Goal: Navigation & Orientation: Find specific page/section

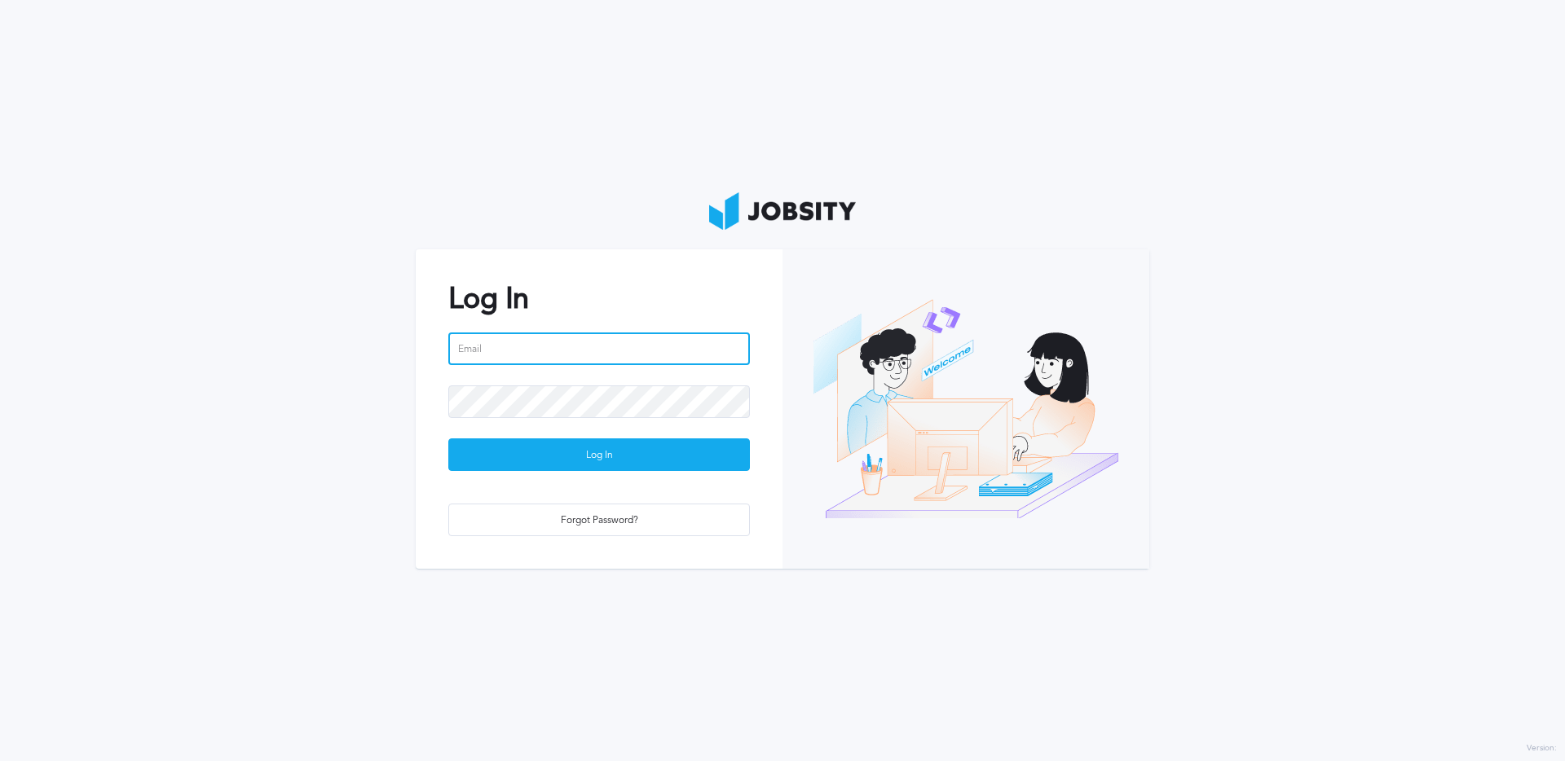
click at [578, 341] on input "email" at bounding box center [598, 348] width 301 height 33
type input "[PERSON_NAME][EMAIL_ADDRESS][PERSON_NAME][DOMAIN_NAME]"
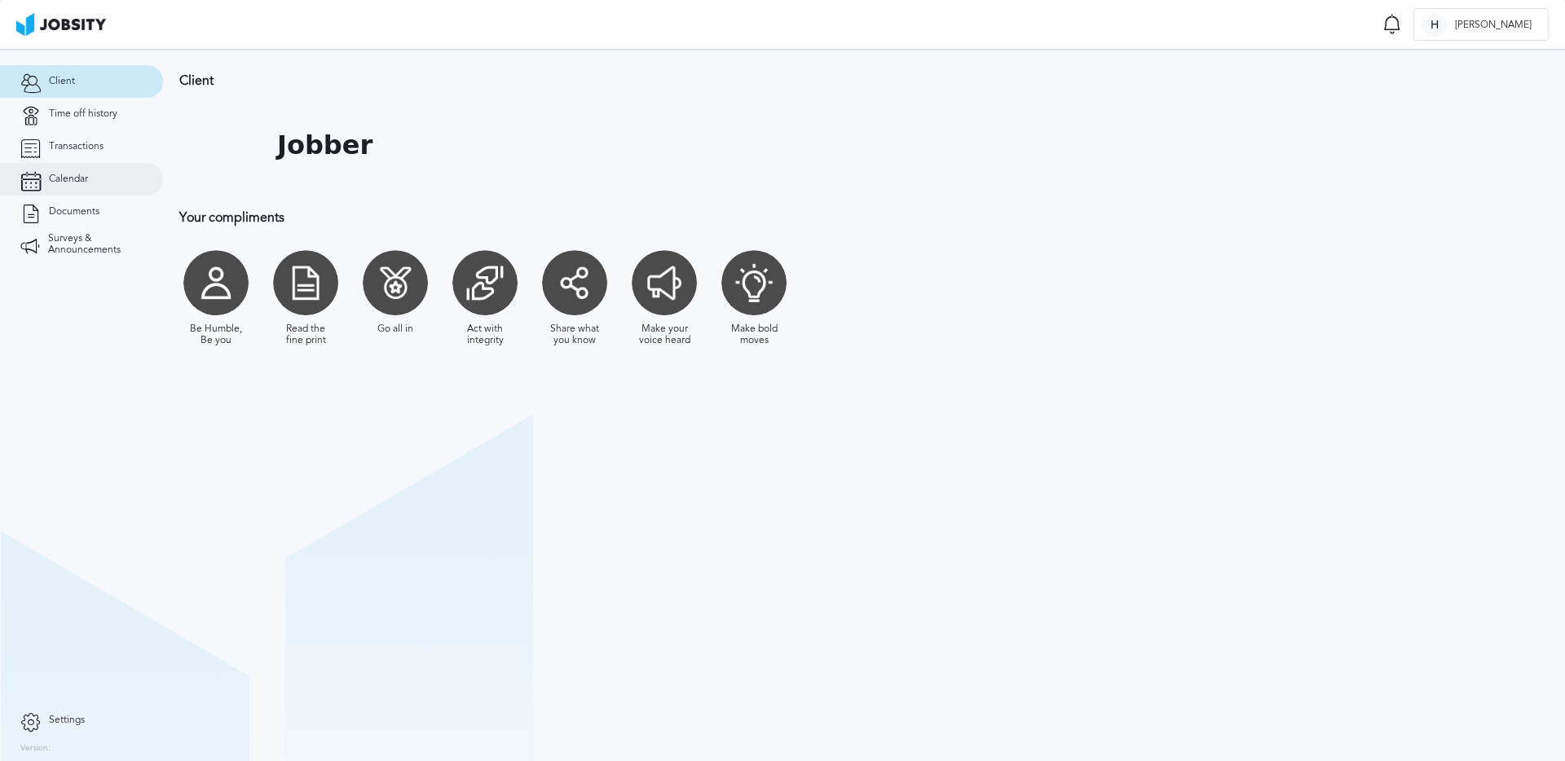
click at [71, 183] on span "Calendar" at bounding box center [68, 179] width 39 height 11
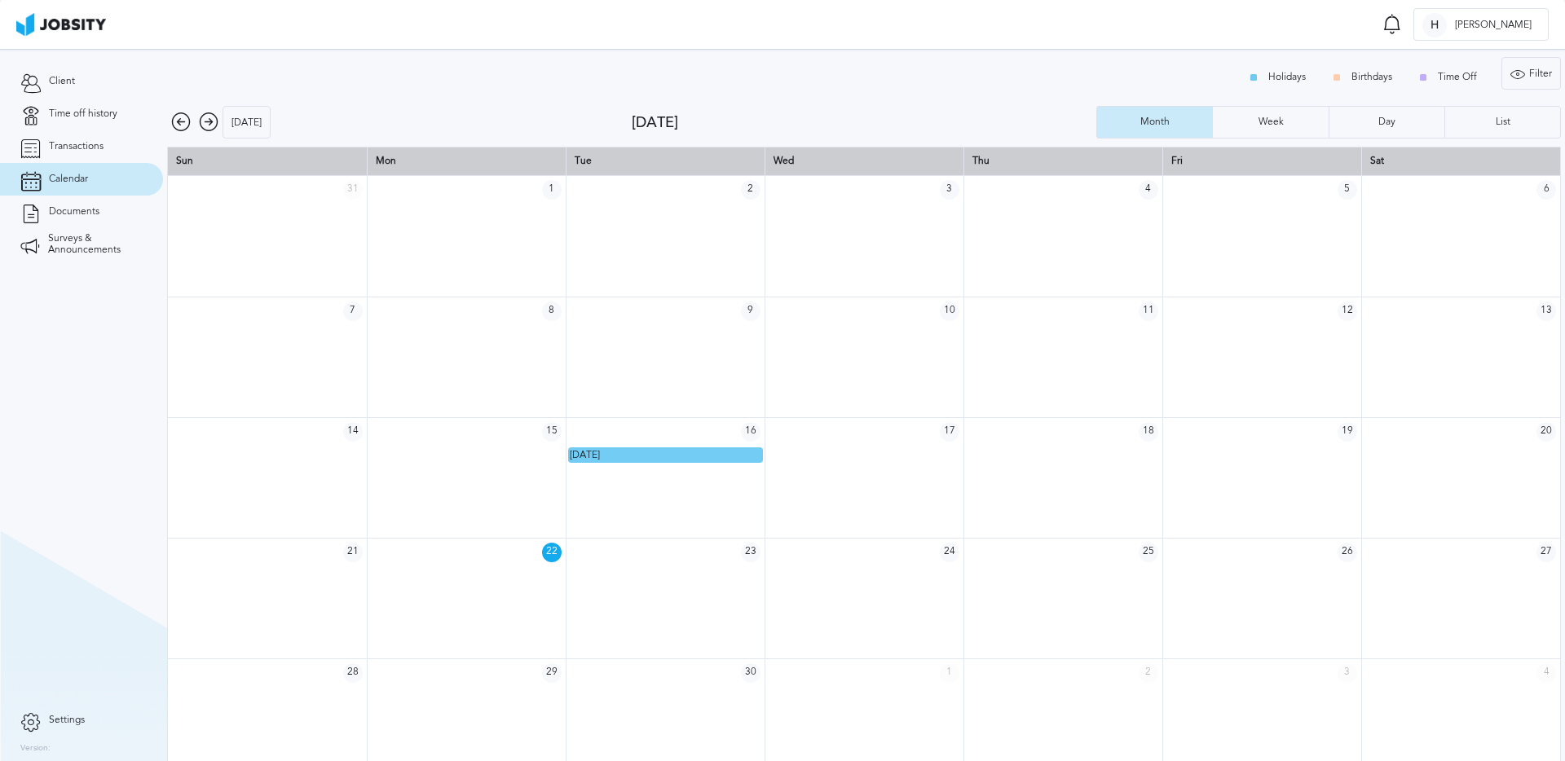
scroll to position [22, 0]
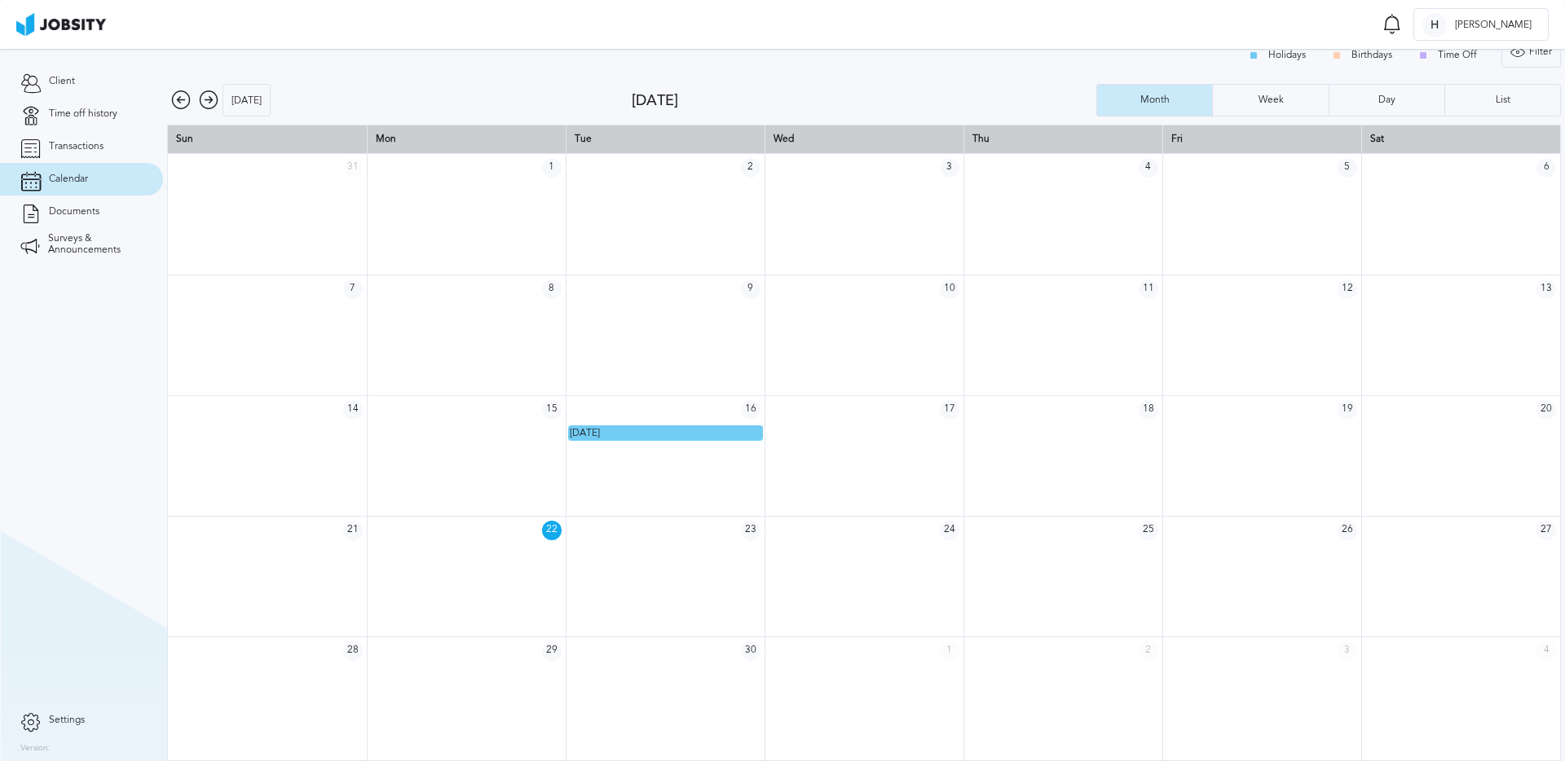
click at [203, 100] on icon at bounding box center [209, 100] width 20 height 20
click at [209, 100] on icon at bounding box center [209, 100] width 20 height 20
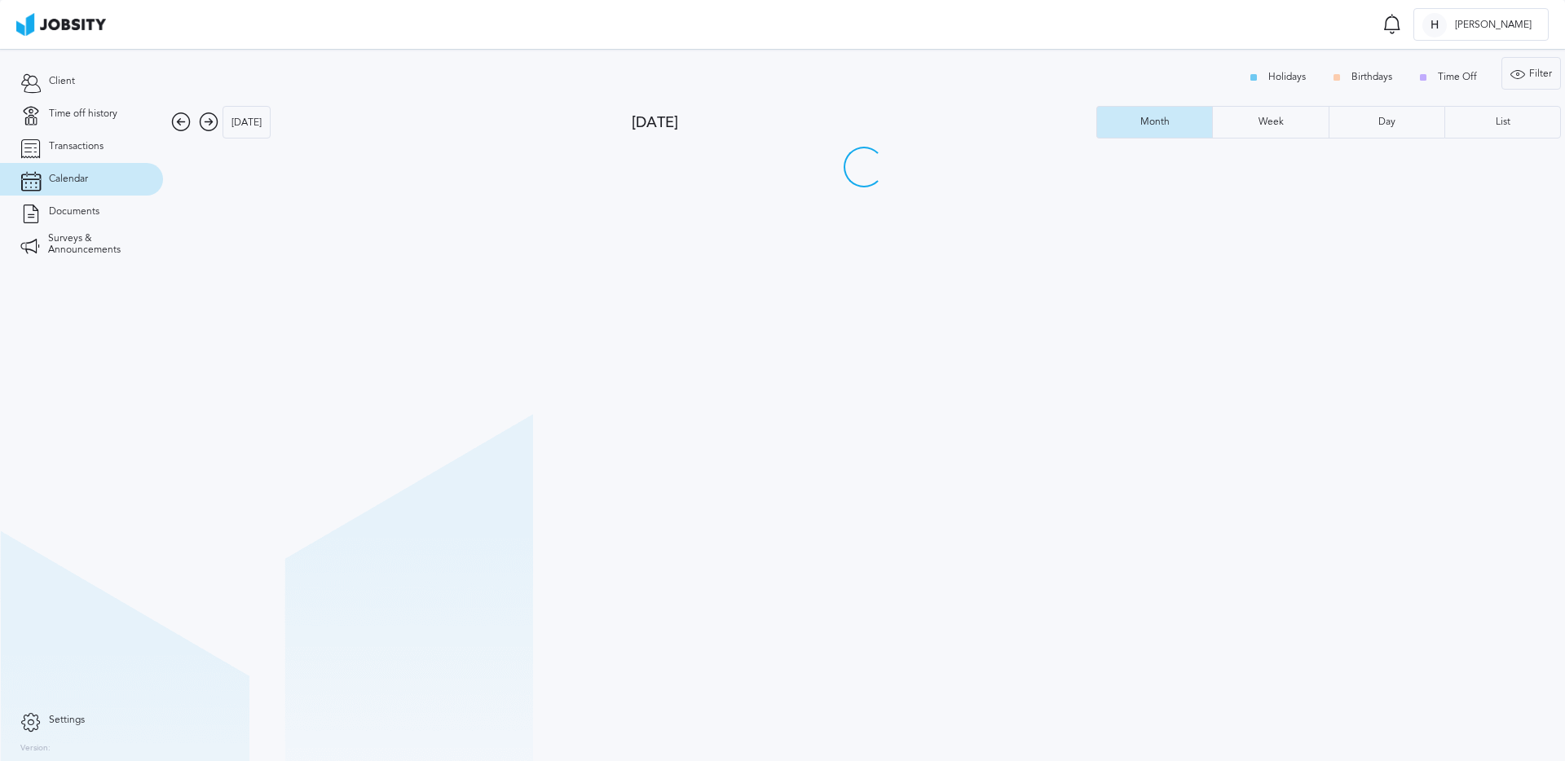
scroll to position [0, 0]
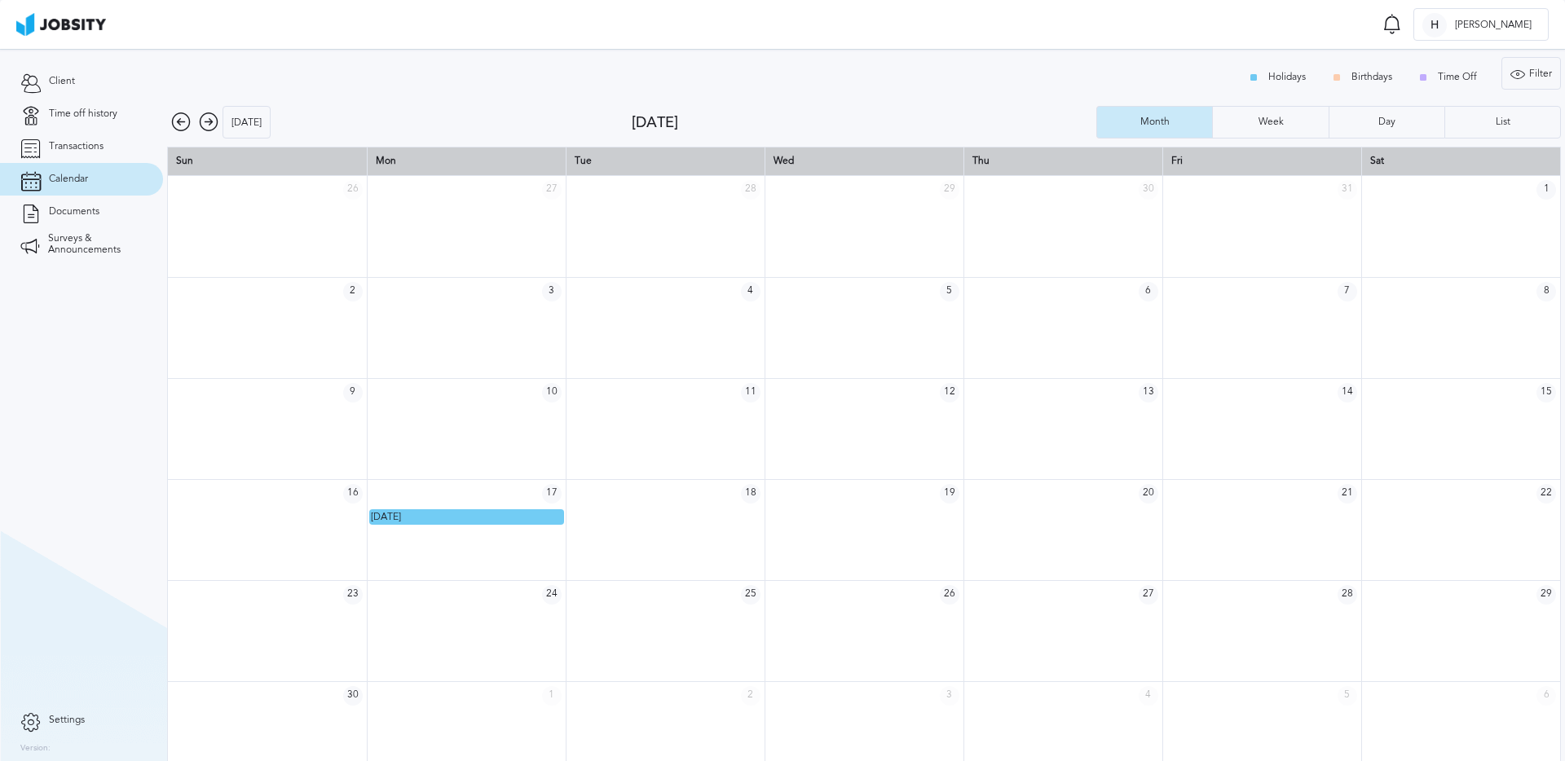
click at [212, 123] on icon at bounding box center [209, 122] width 20 height 20
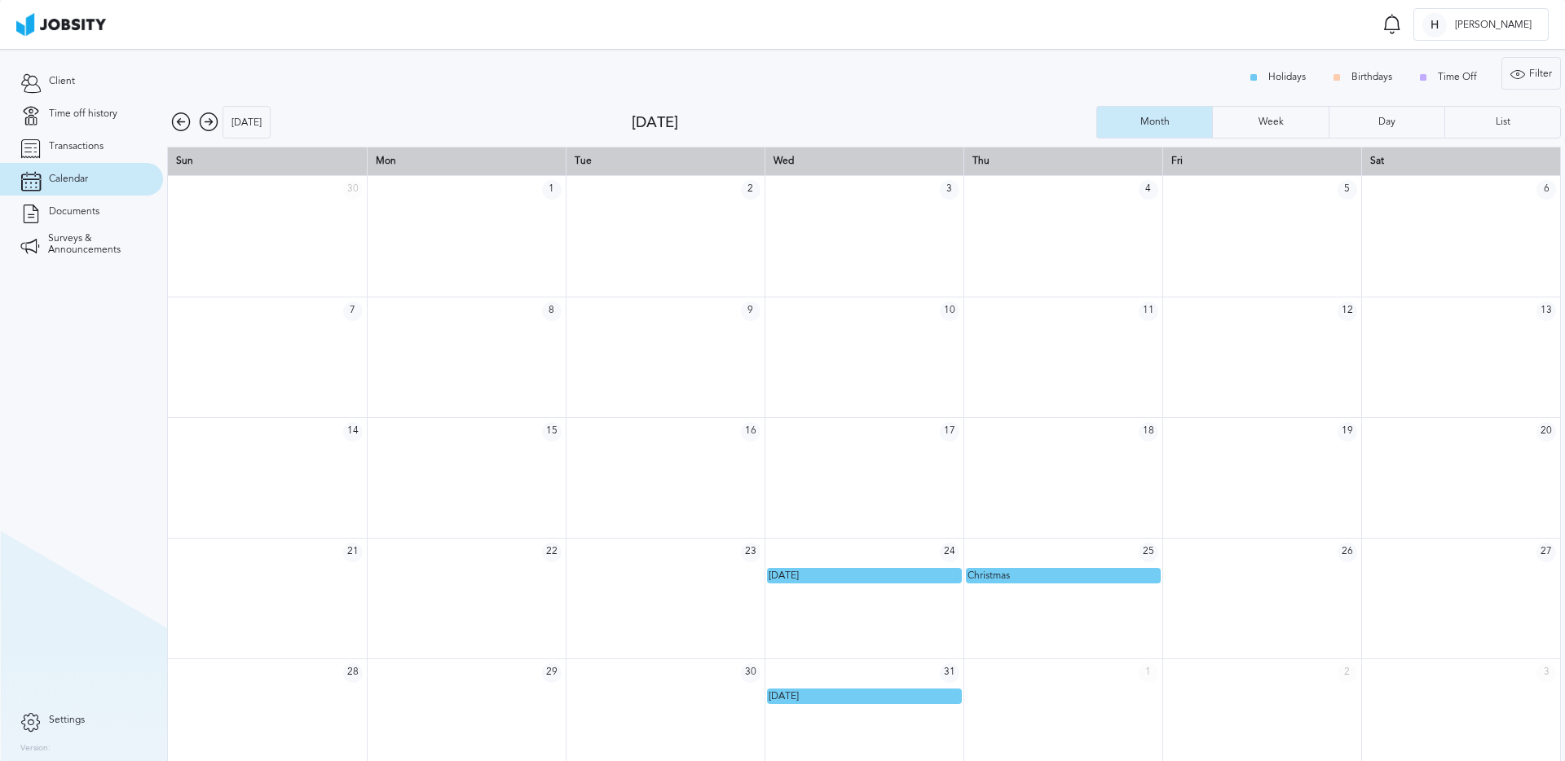
click at [179, 117] on icon at bounding box center [181, 122] width 20 height 20
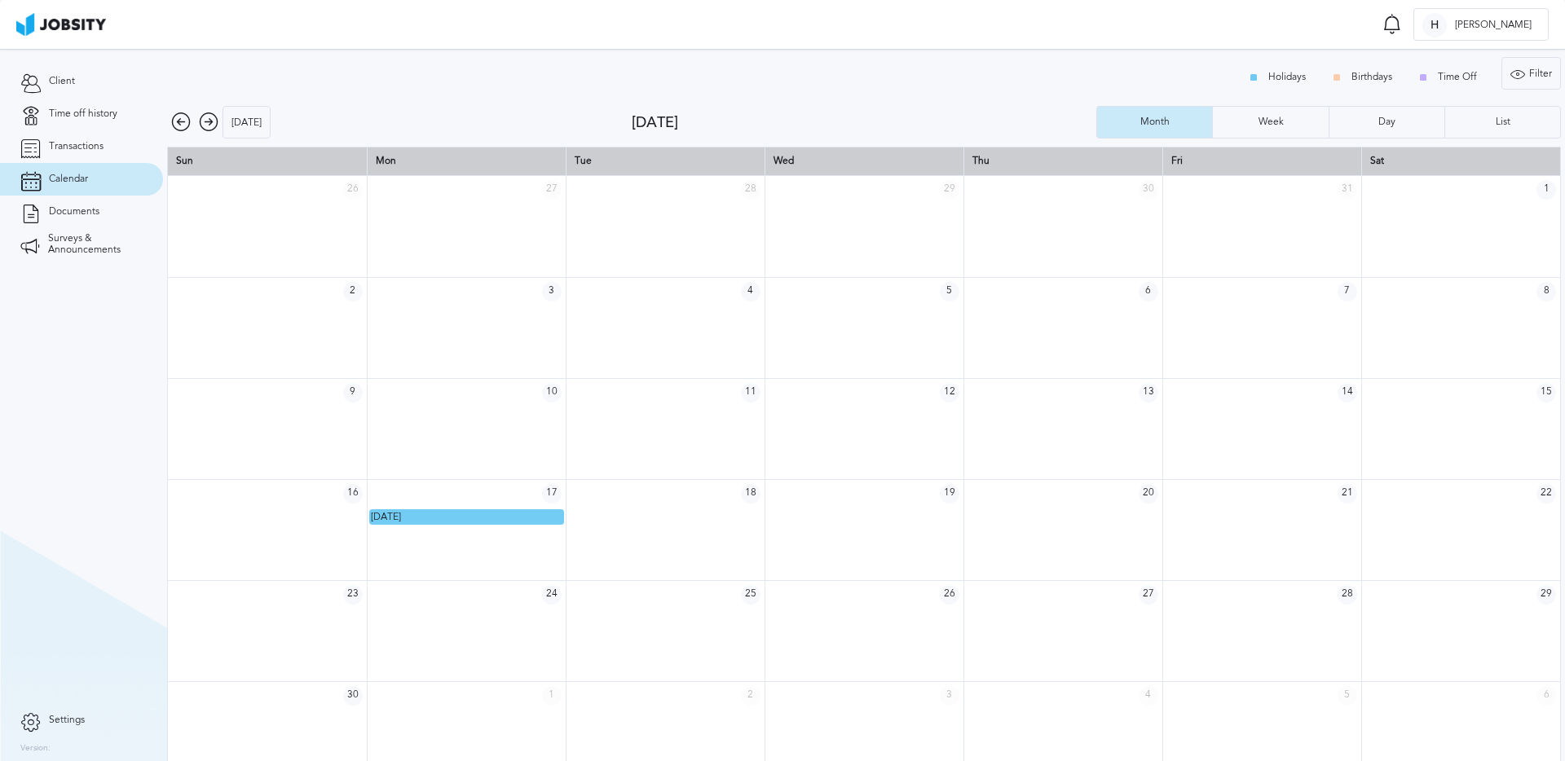
click at [179, 117] on icon at bounding box center [181, 122] width 20 height 20
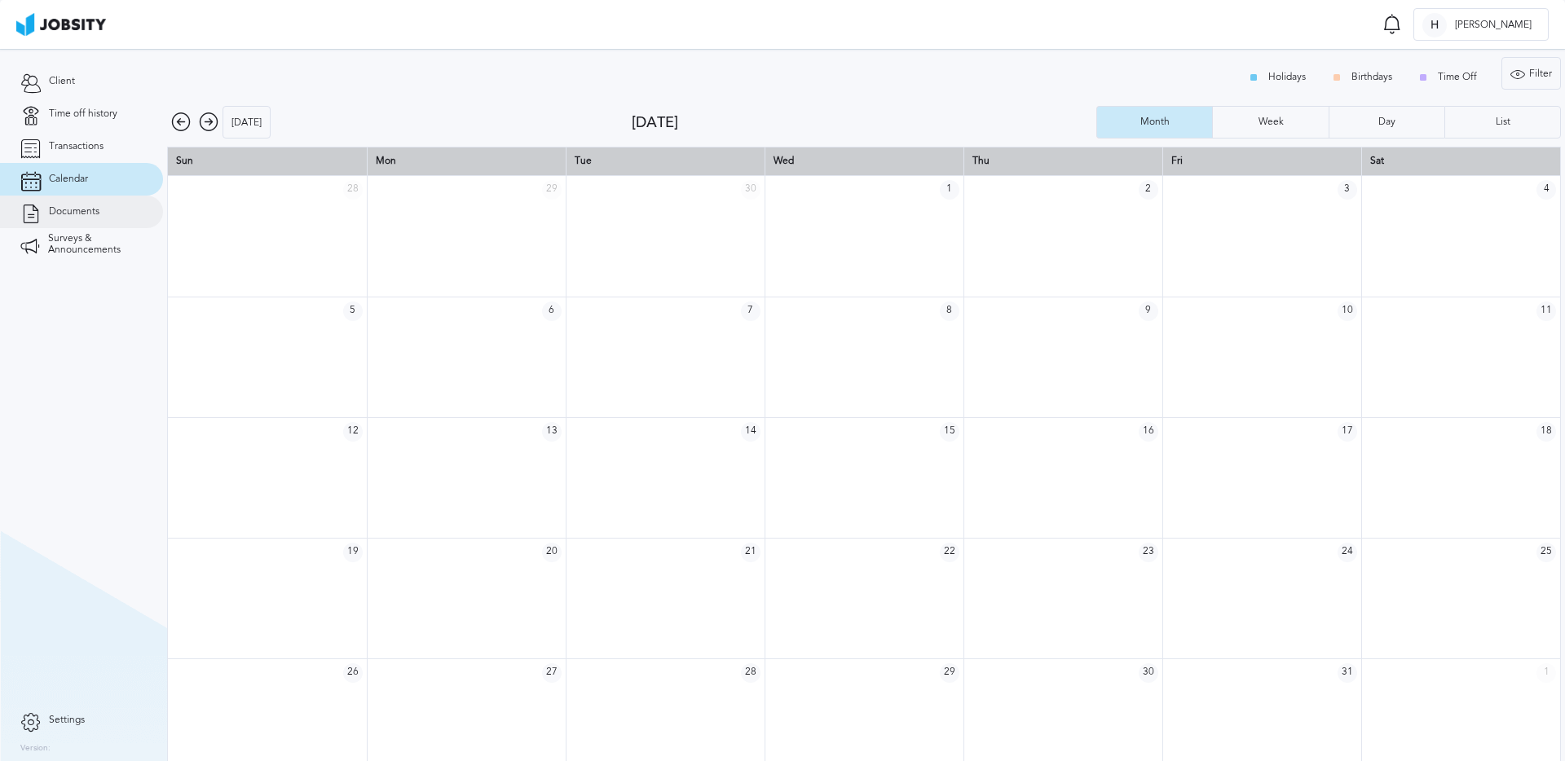
click at [79, 212] on span "Documents" at bounding box center [74, 211] width 51 height 11
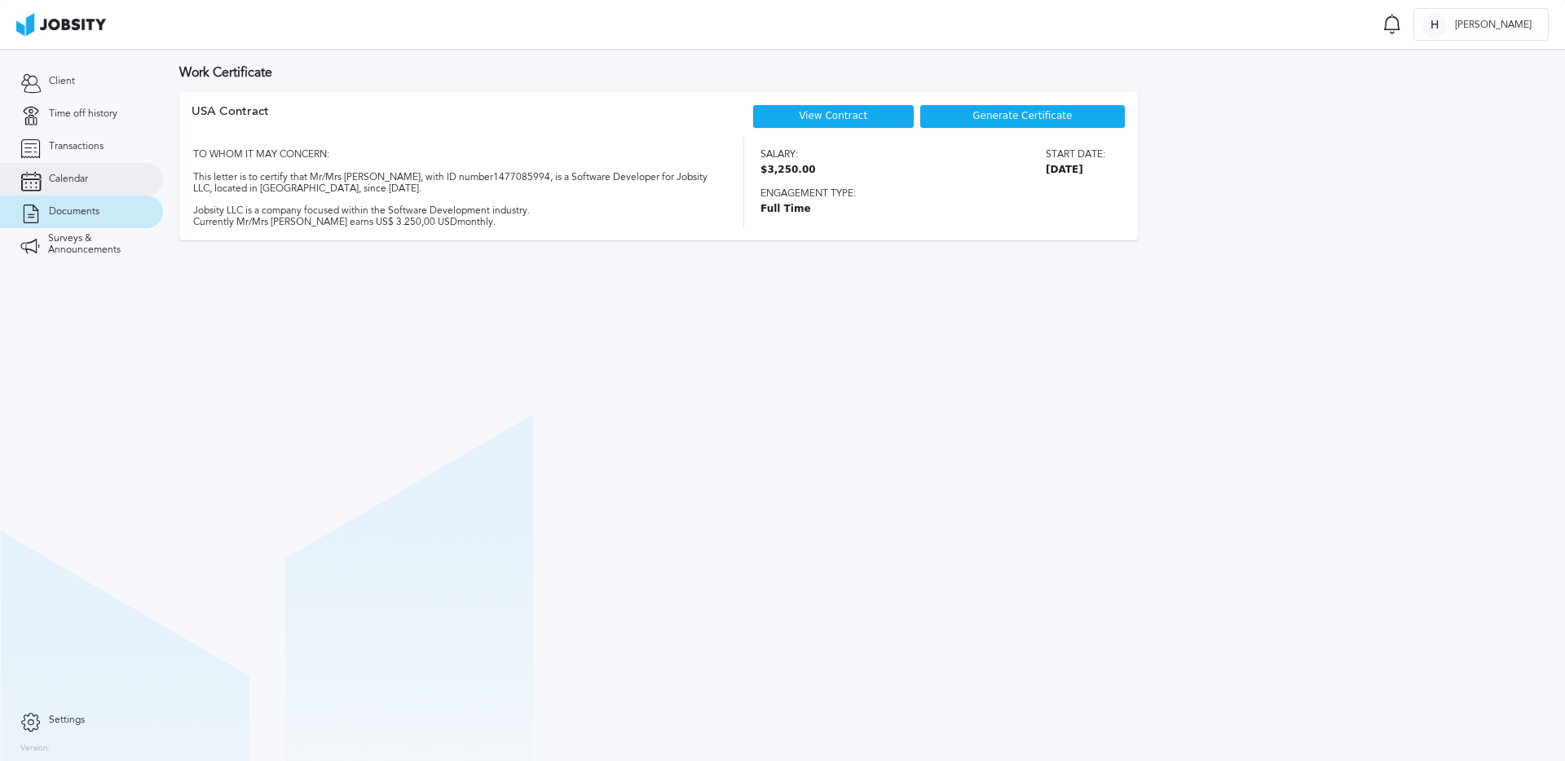
click at [90, 176] on link "Calendar" at bounding box center [81, 179] width 163 height 33
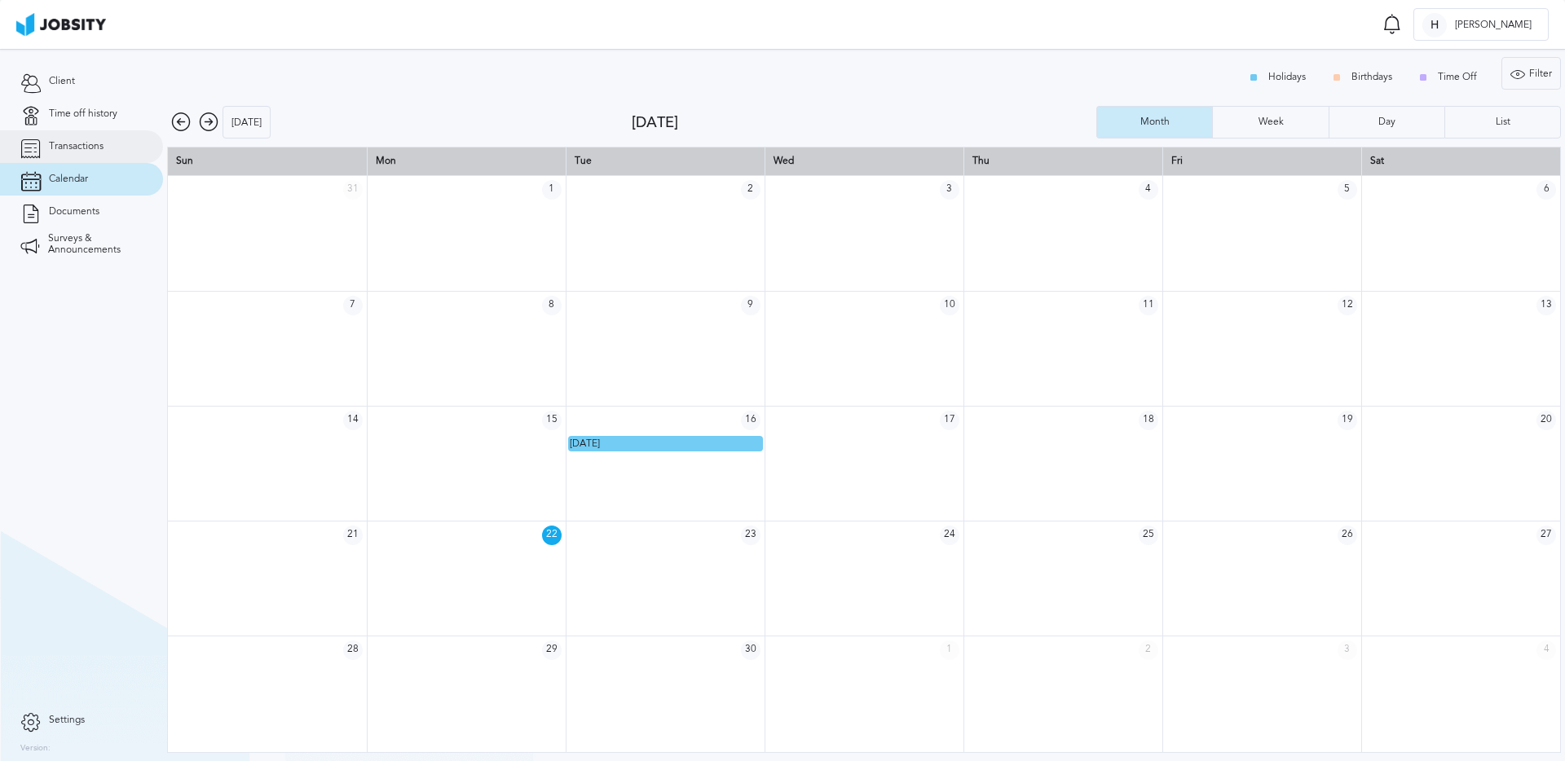
click at [97, 152] on link "Transactions" at bounding box center [81, 146] width 163 height 33
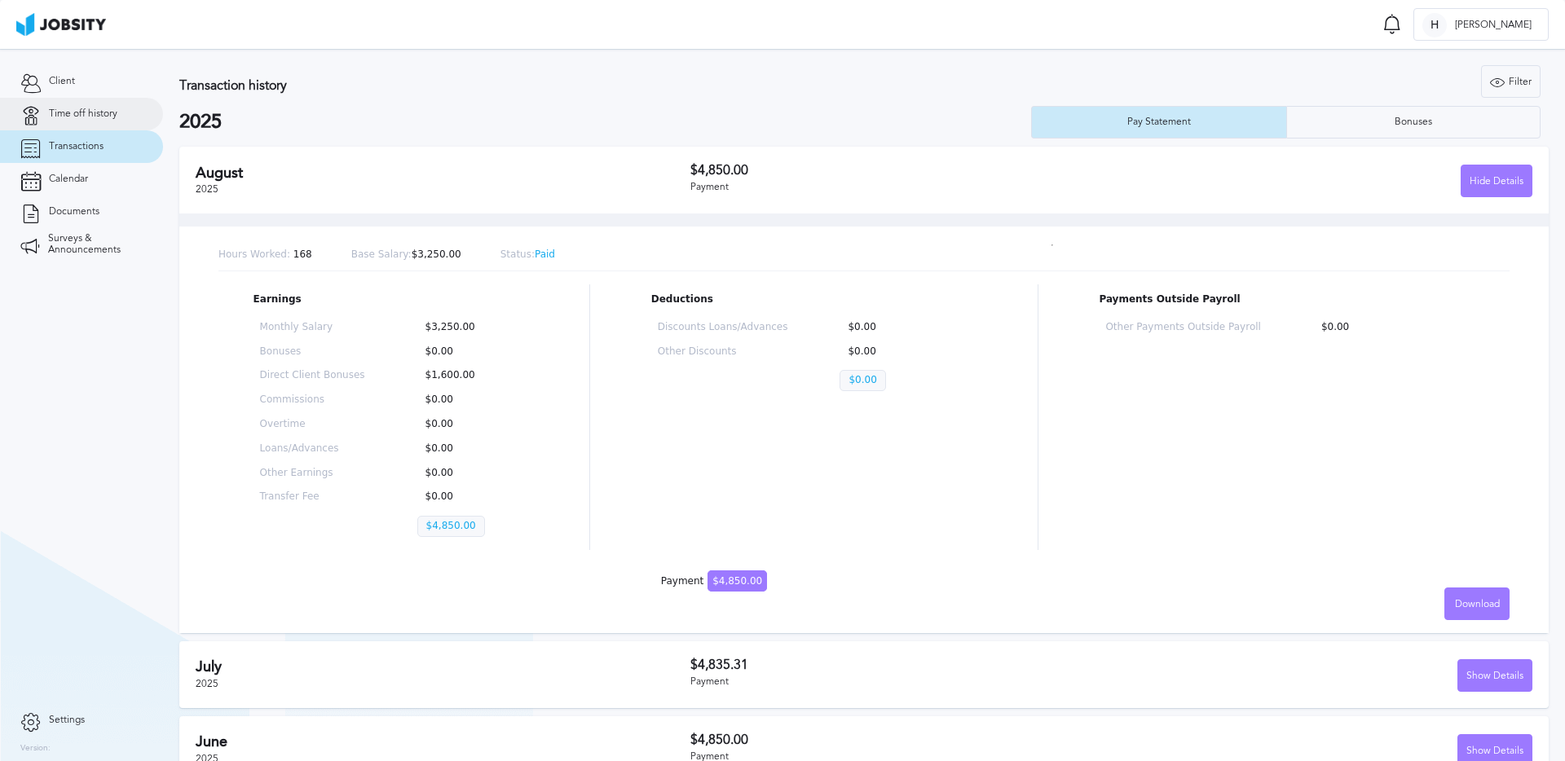
click at [118, 116] on link "Time off history" at bounding box center [81, 114] width 163 height 33
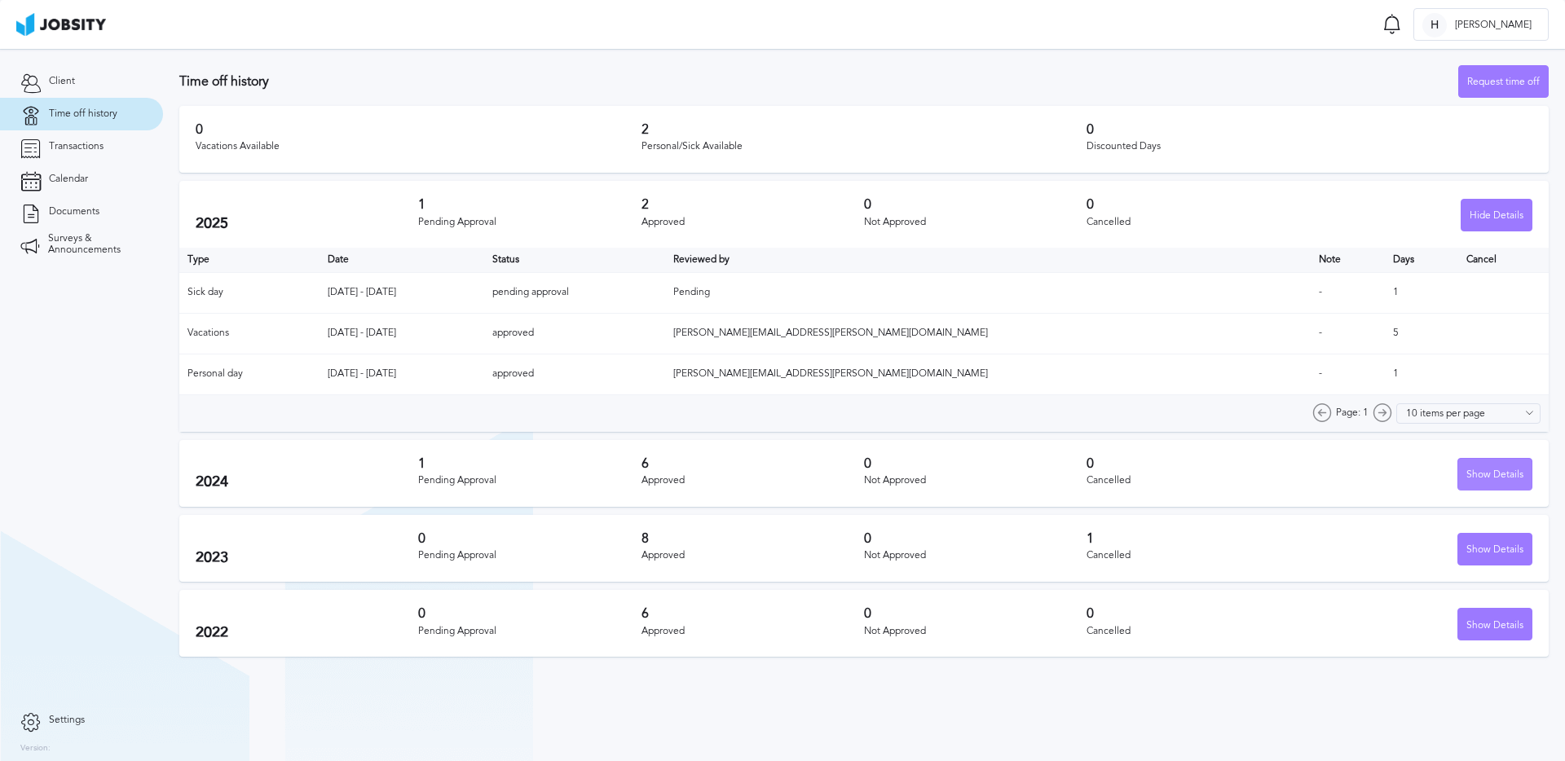
click at [1516, 477] on div "Show Details" at bounding box center [1494, 475] width 73 height 33
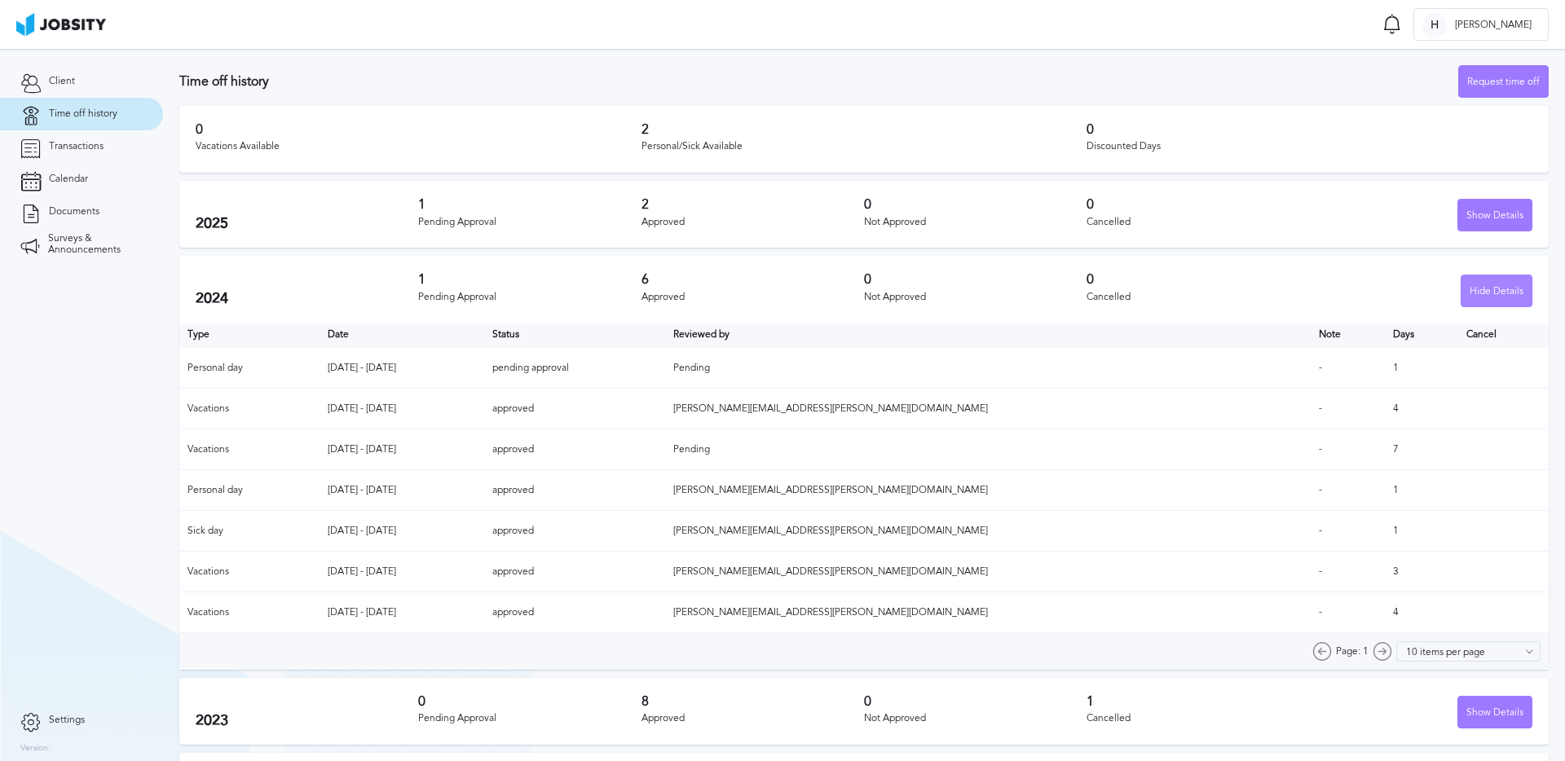
click at [1472, 293] on div "Hide Details" at bounding box center [1496, 291] width 70 height 33
